Goal: Transaction & Acquisition: Purchase product/service

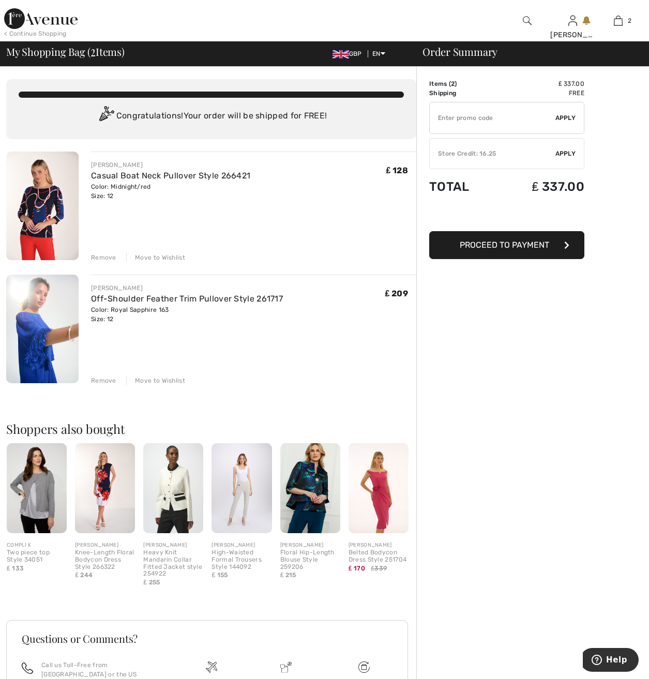
type input "NEW15"
type input "FREEXPRESS"
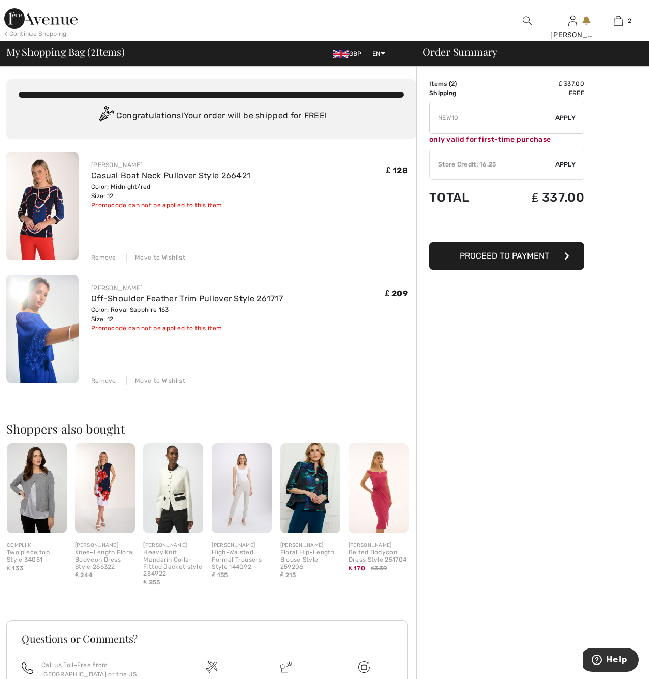
type input "FLASH15"
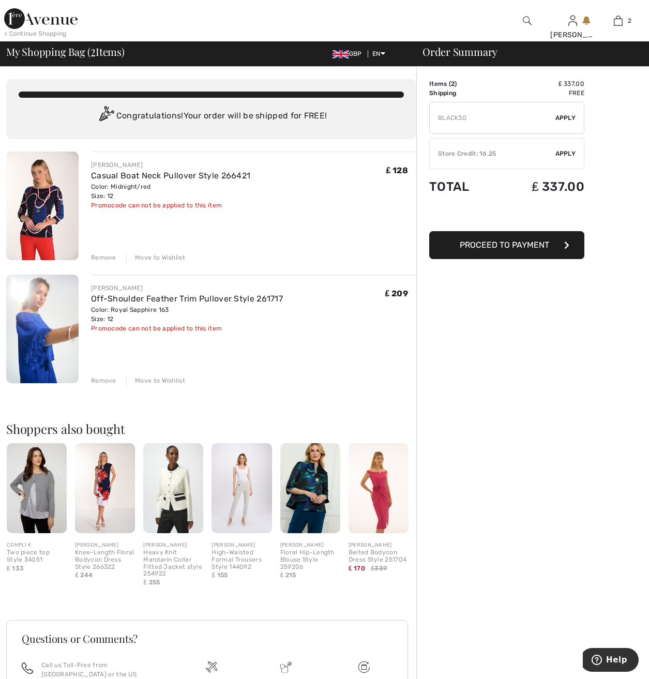
type input "FREEDENIMBAG"
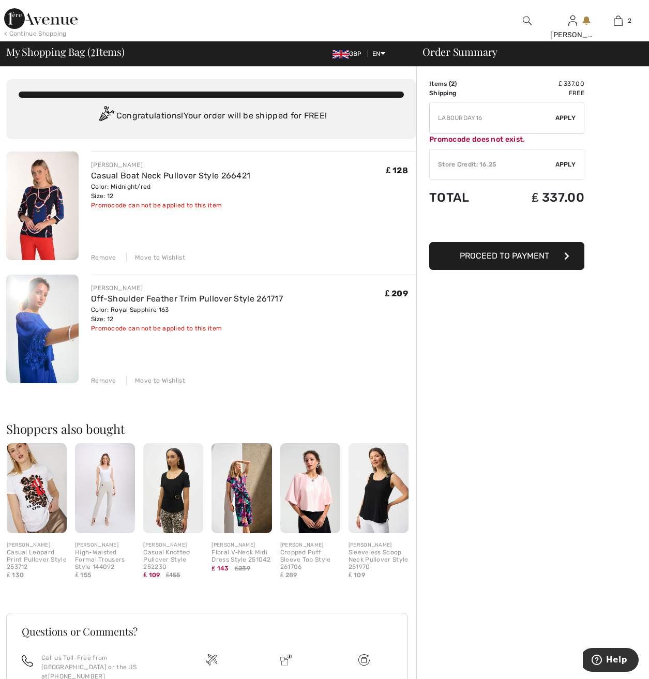
type input "YWCHANCEBUY"
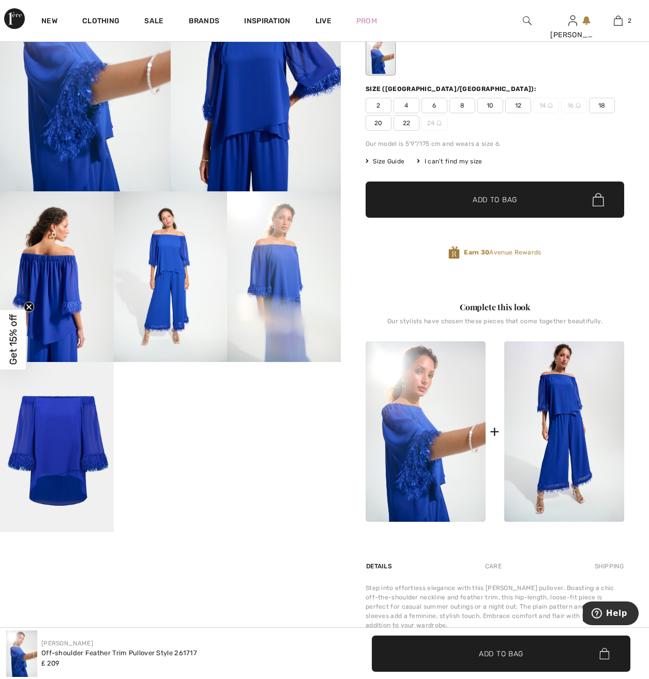
scroll to position [155, 0]
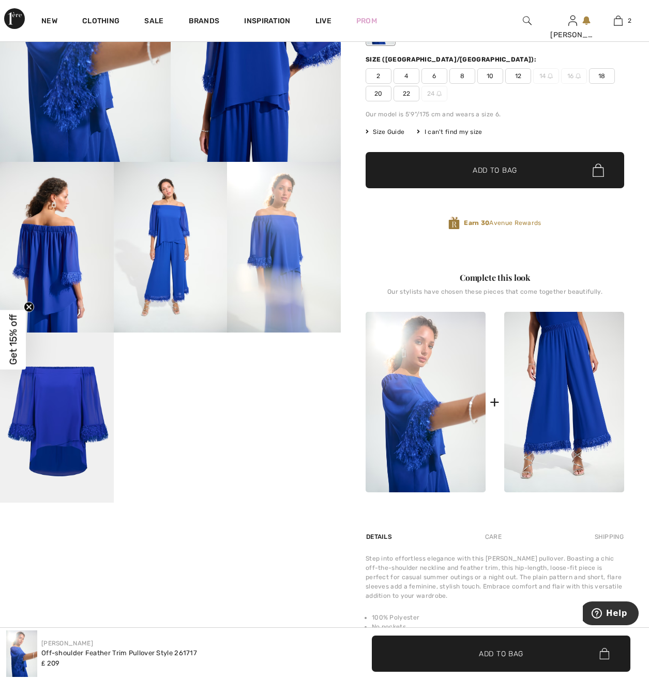
click at [577, 419] on img at bounding box center [564, 402] width 120 height 180
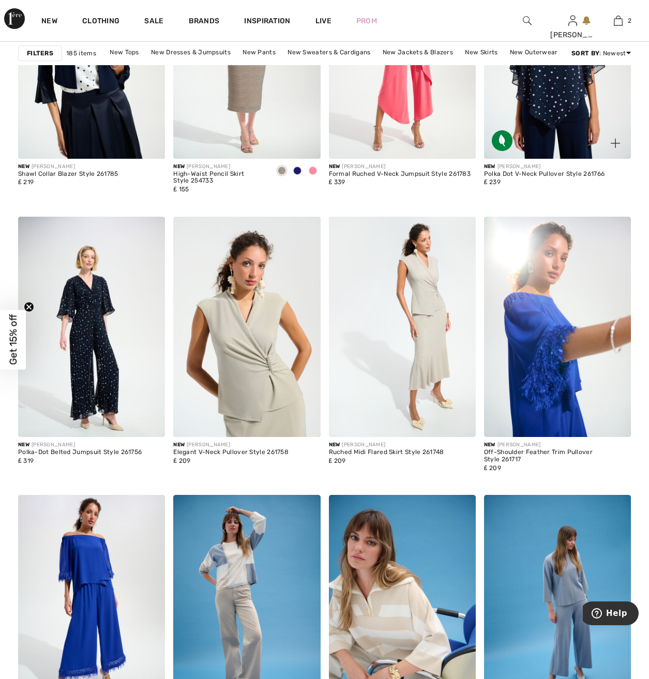
scroll to position [3618, 0]
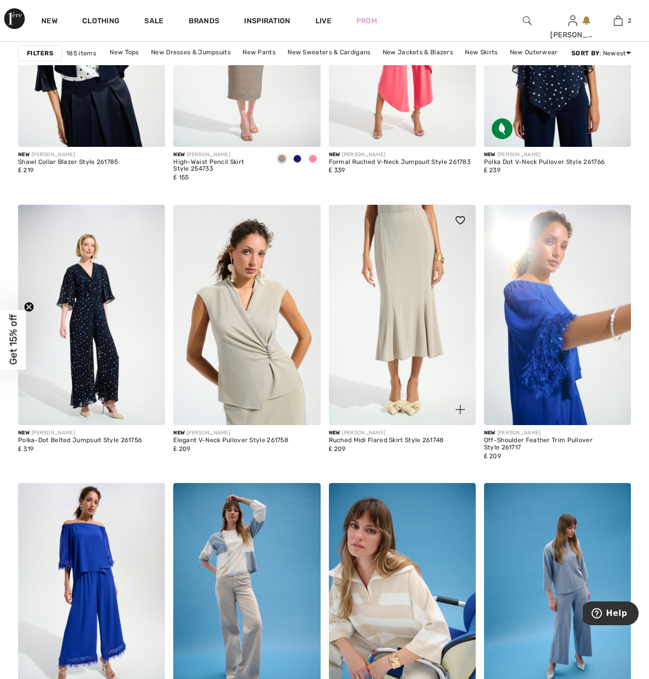
click at [424, 319] on img at bounding box center [402, 315] width 147 height 220
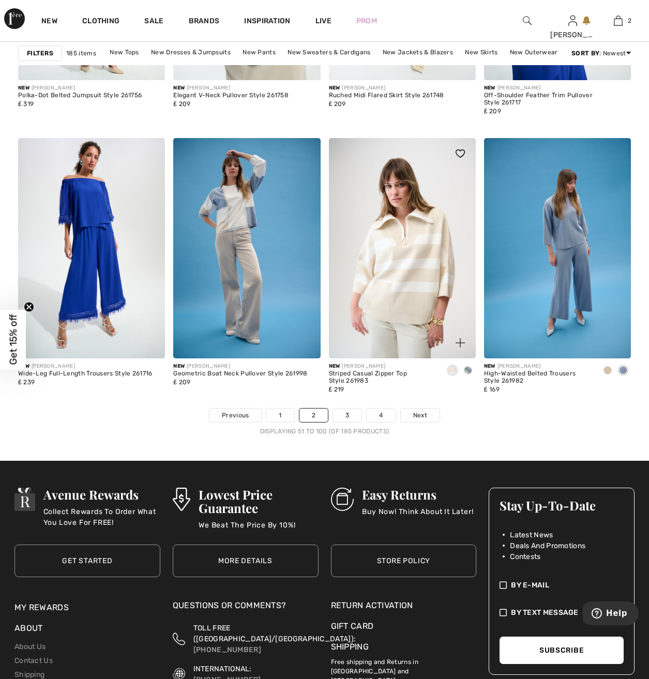
scroll to position [4031, 0]
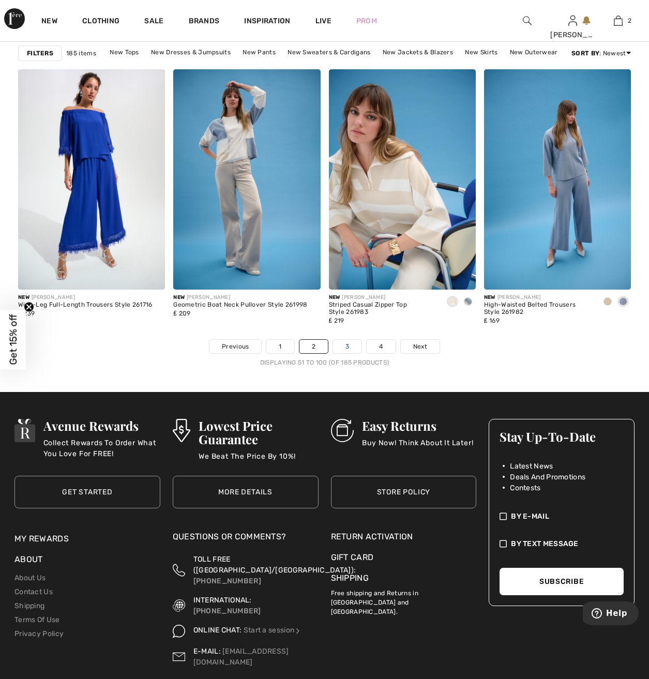
click at [342, 350] on link "3" at bounding box center [347, 346] width 28 height 13
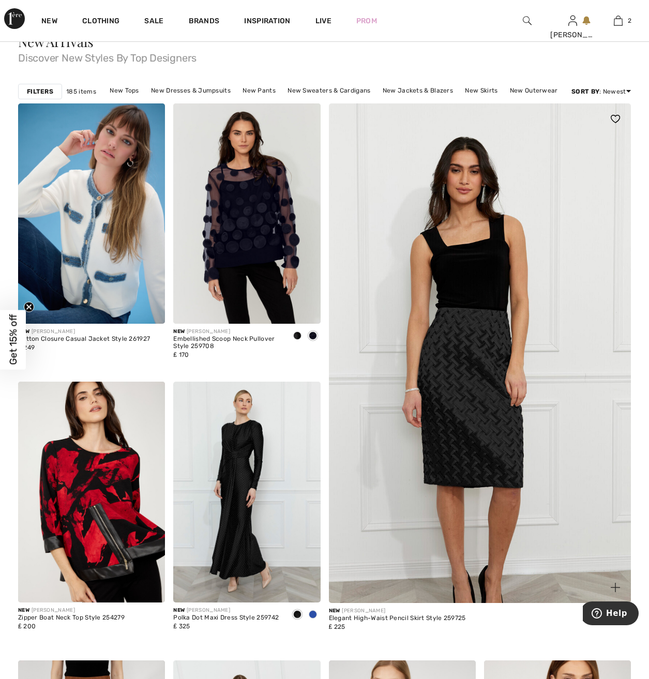
scroll to position [52, 0]
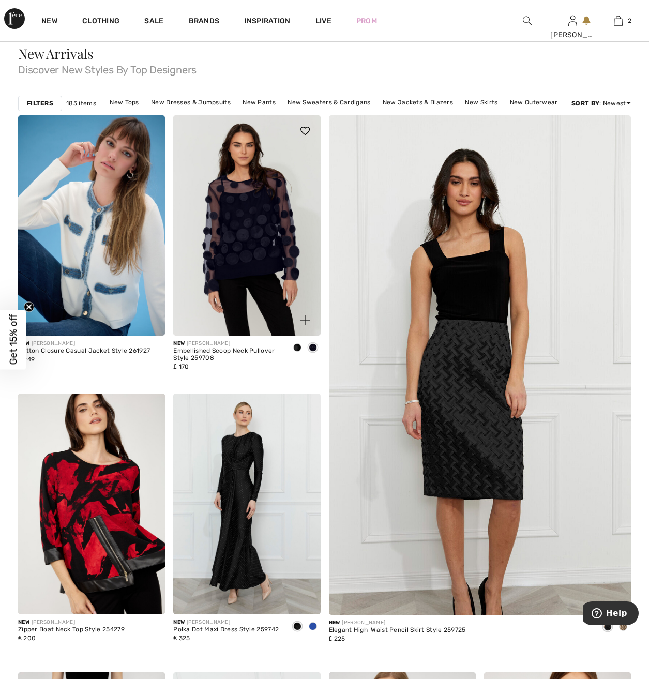
click at [312, 347] on span at bounding box center [313, 347] width 8 height 8
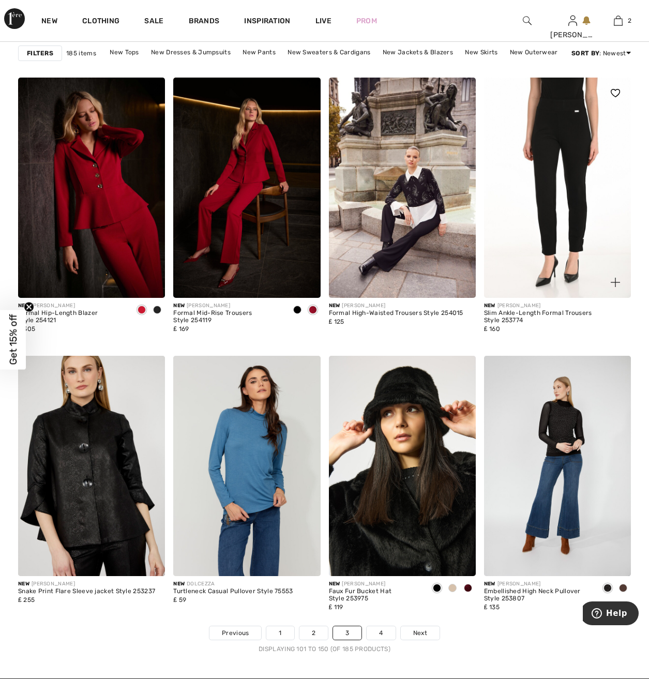
scroll to position [3773, 0]
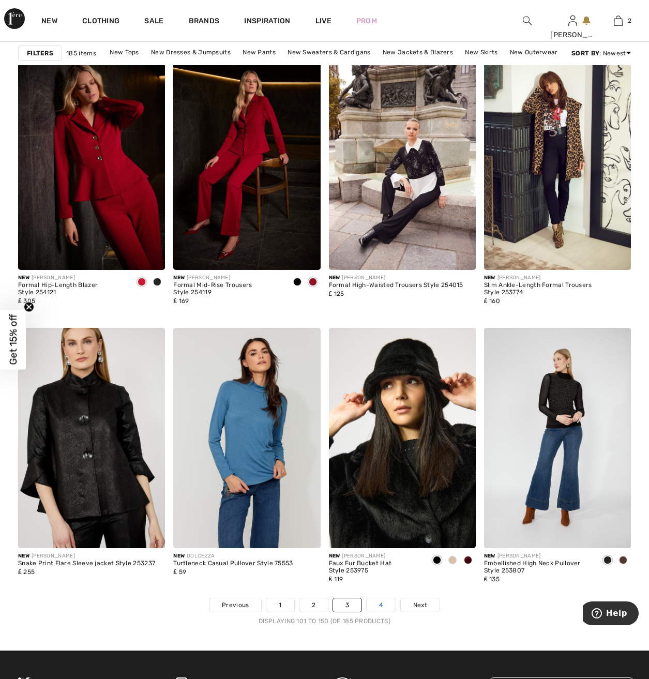
click at [374, 605] on link "4" at bounding box center [380, 604] width 28 height 13
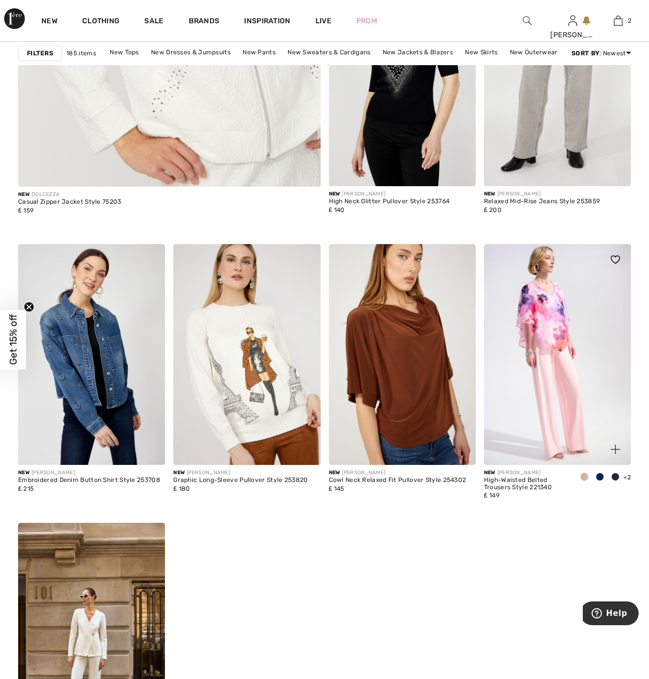
scroll to position [2636, 0]
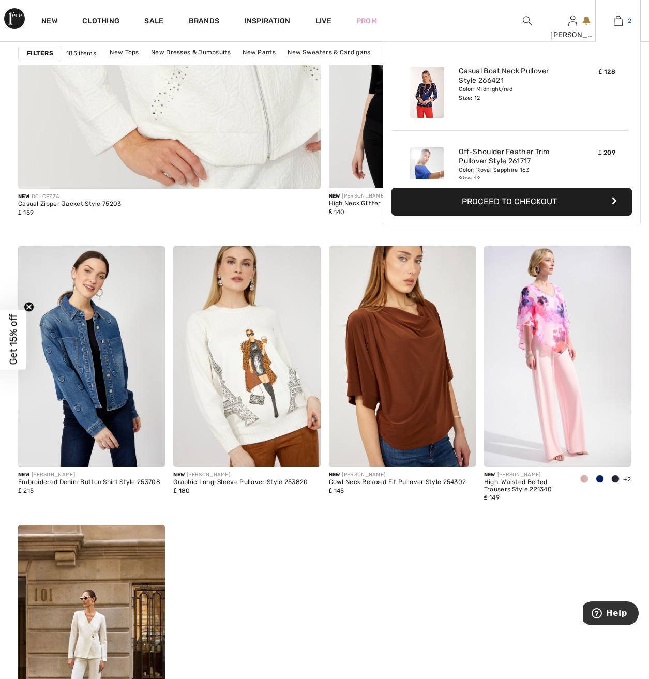
click at [619, 22] on img at bounding box center [617, 20] width 9 height 12
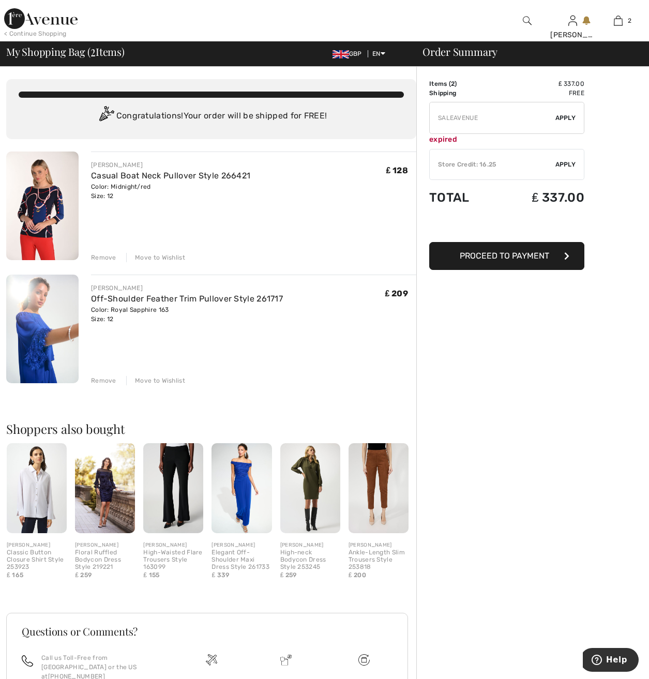
click at [99, 253] on div "Remove" at bounding box center [103, 257] width 25 height 9
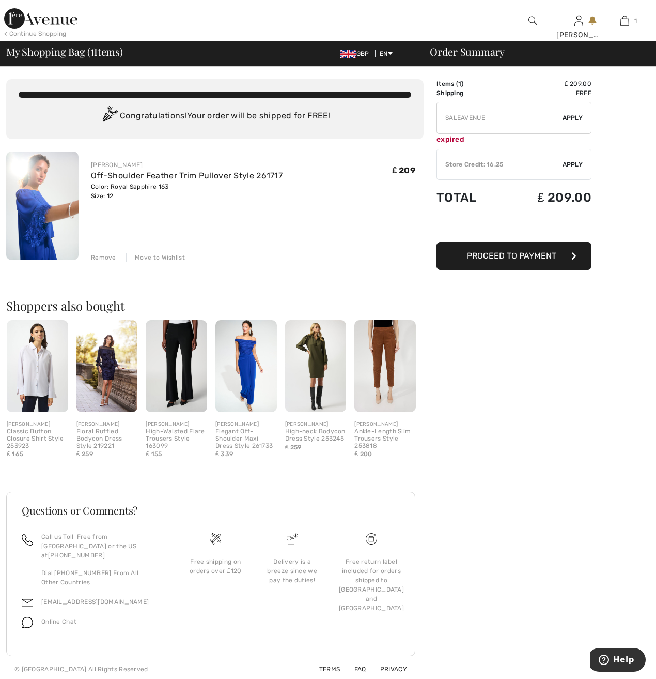
click at [99, 254] on div "Remove" at bounding box center [103, 257] width 25 height 9
